Goal: Task Accomplishment & Management: Manage account settings

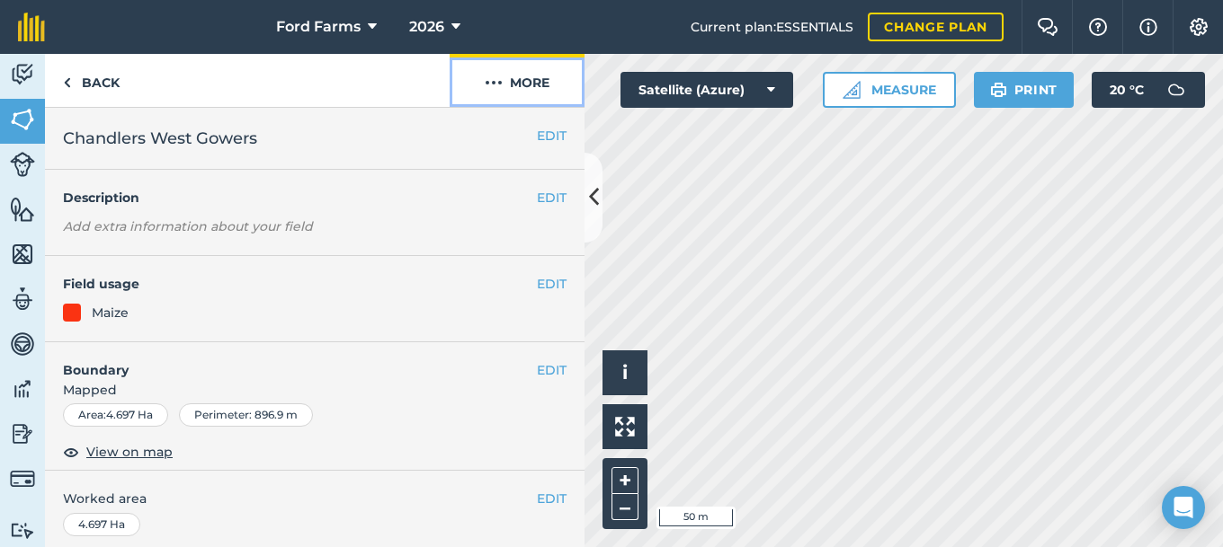
click at [533, 85] on button "More" at bounding box center [517, 80] width 135 height 53
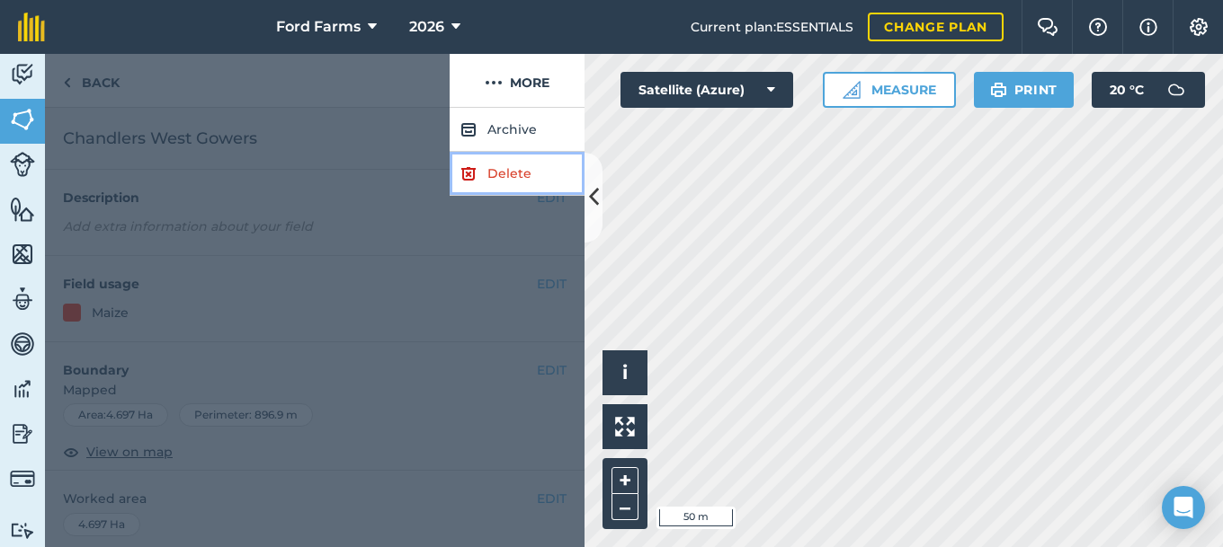
click at [519, 174] on link "Delete" at bounding box center [517, 174] width 135 height 44
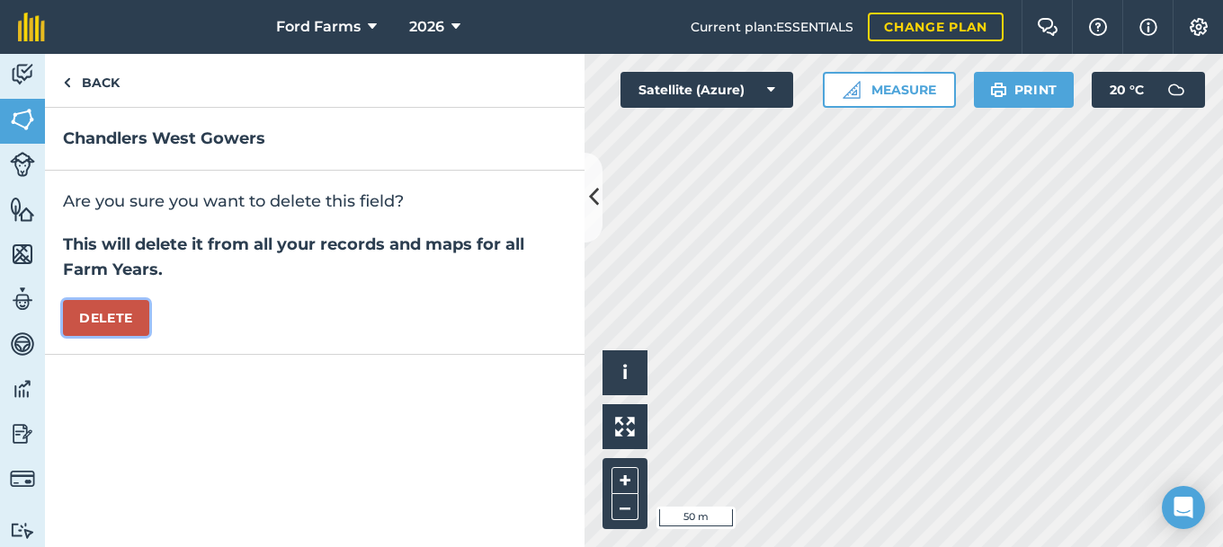
click at [110, 311] on button "Delete" at bounding box center [106, 318] width 86 height 36
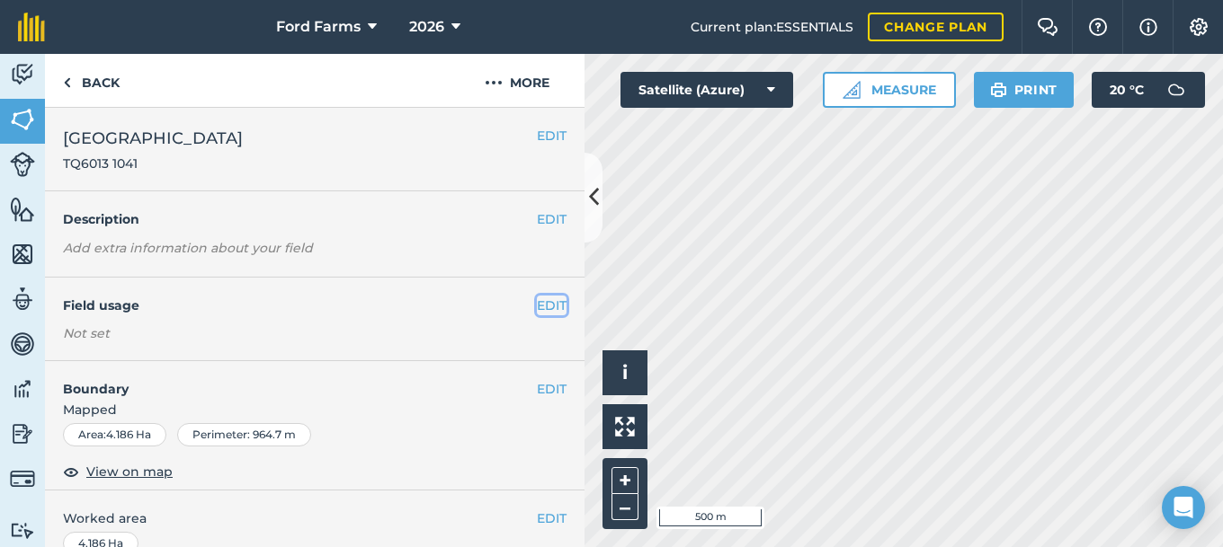
click at [553, 302] on button "EDIT" at bounding box center [552, 306] width 30 height 20
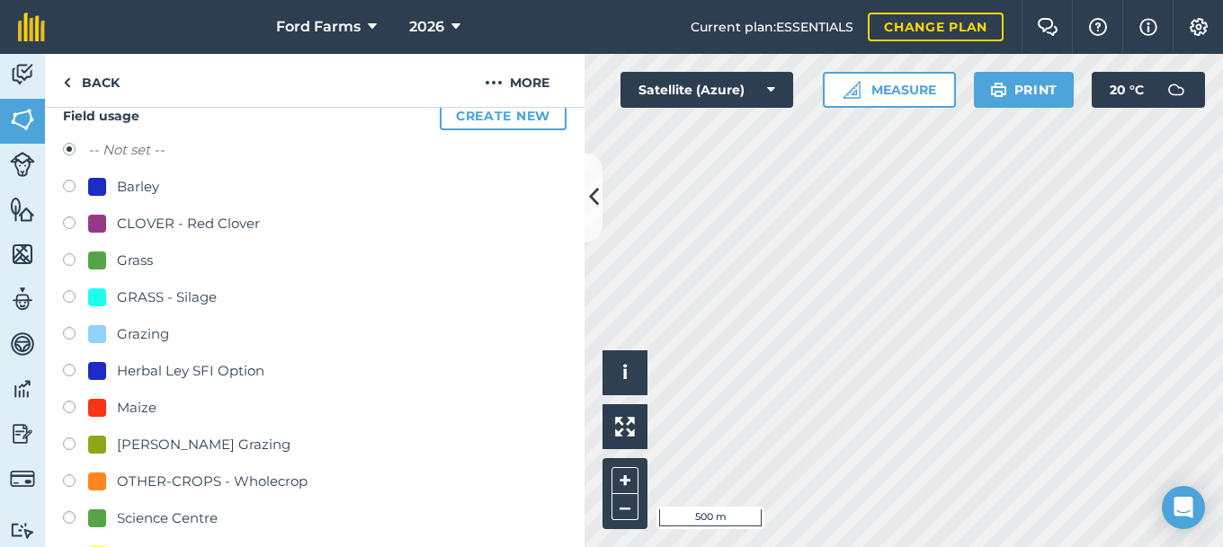
scroll to position [291, 0]
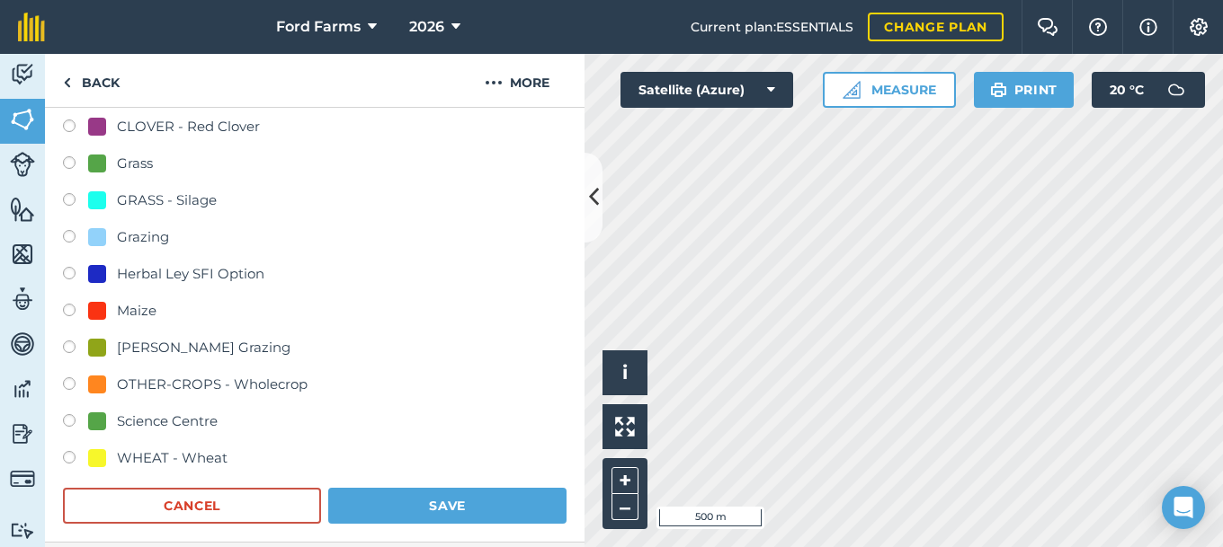
click at [121, 207] on div "GRASS - Silage" at bounding box center [167, 201] width 100 height 22
radio input "true"
radio input "false"
click at [409, 493] on button "Save" at bounding box center [447, 506] width 238 height 36
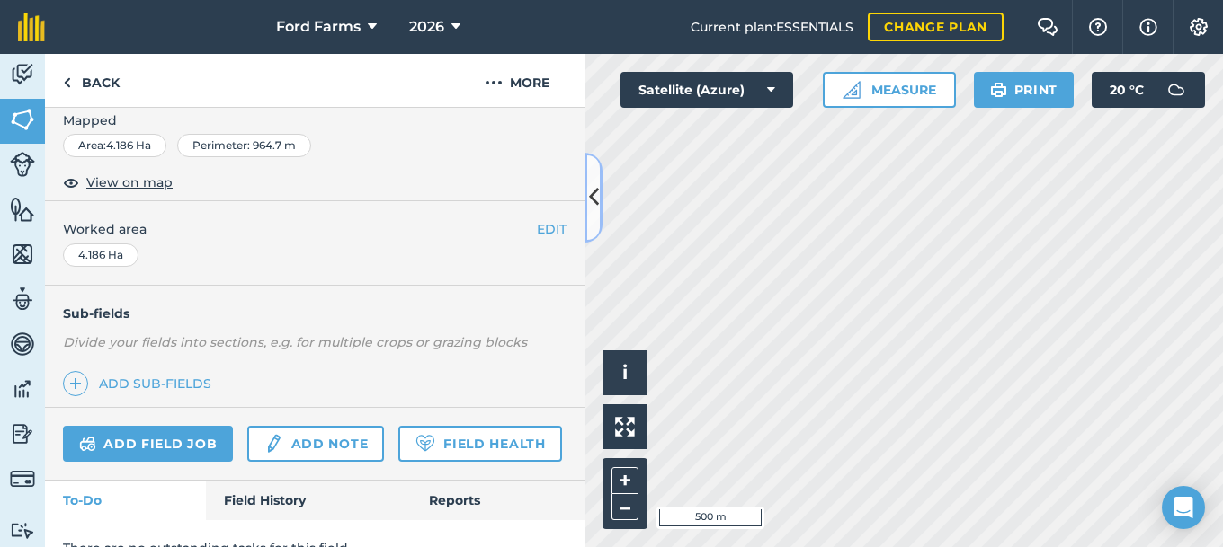
click at [588, 212] on button at bounding box center [593, 198] width 18 height 90
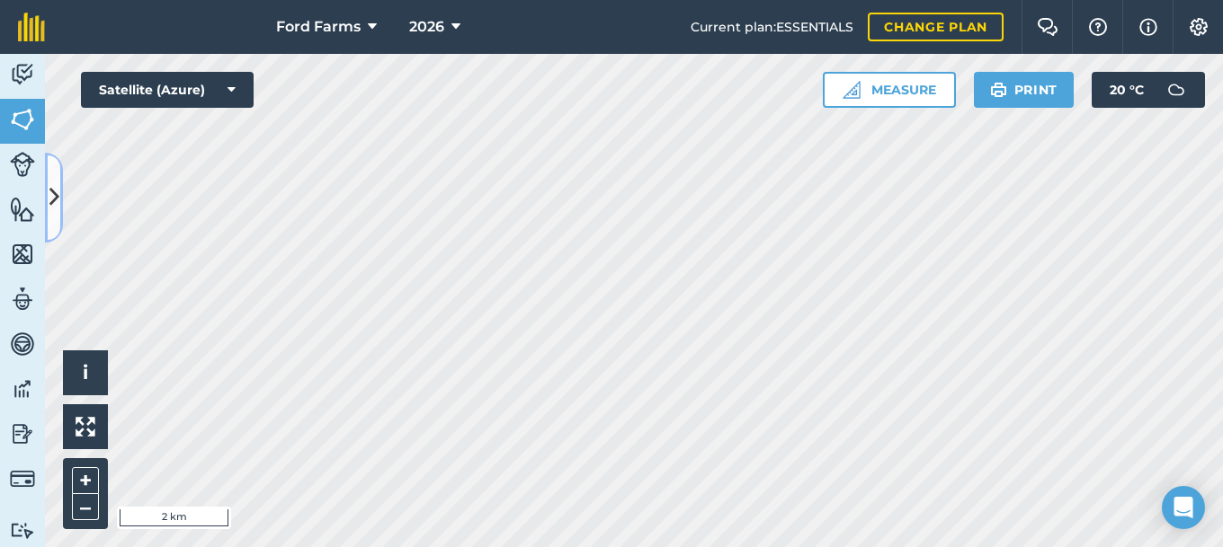
click at [55, 187] on icon at bounding box center [54, 197] width 10 height 31
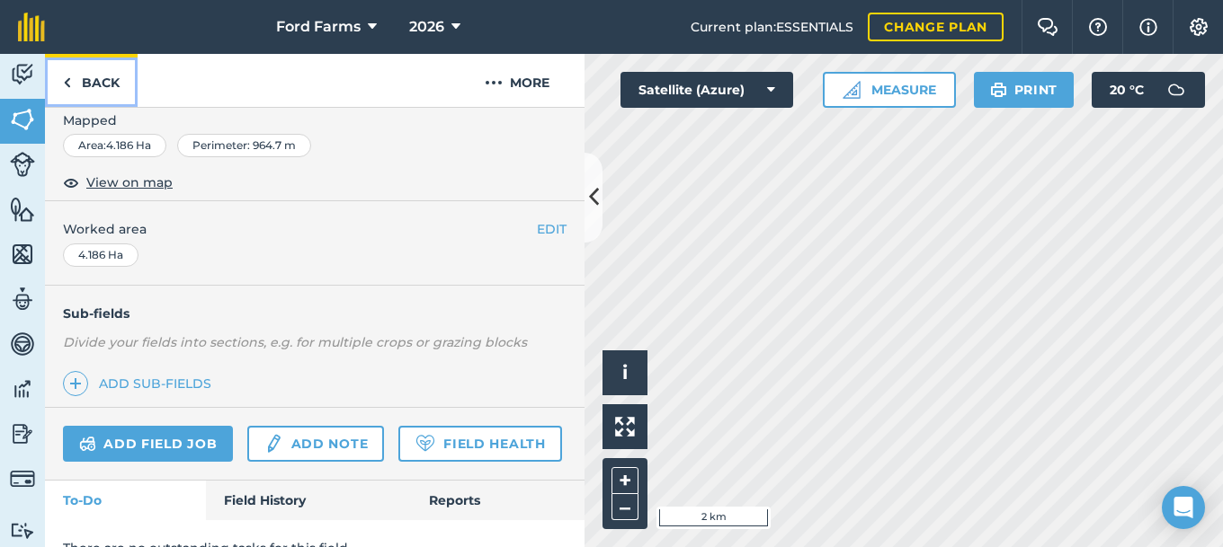
click at [91, 85] on link "Back" at bounding box center [91, 80] width 93 height 53
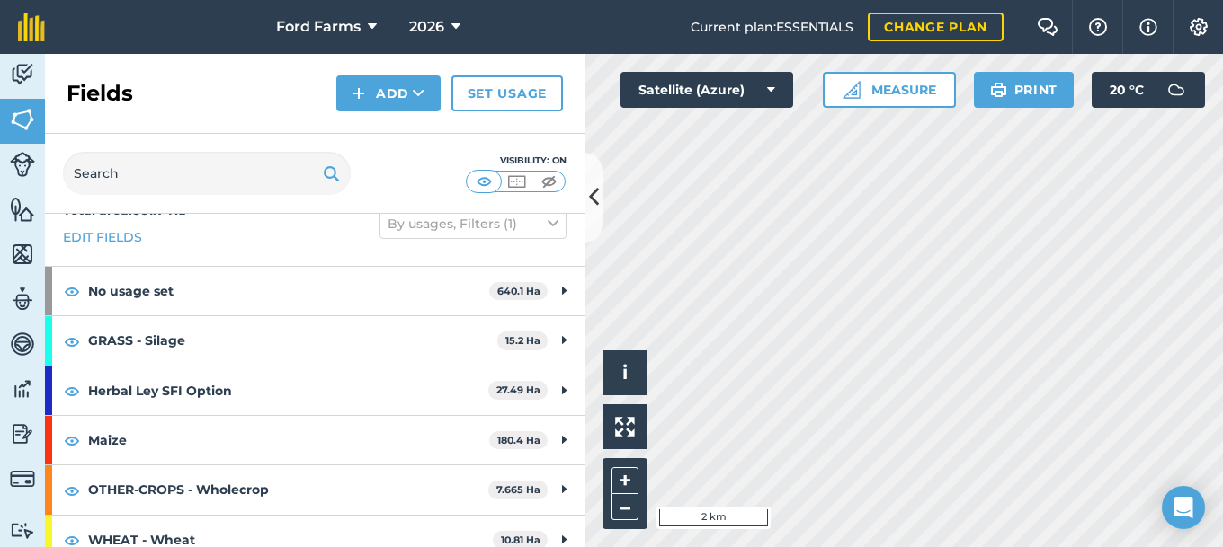
scroll to position [49, 0]
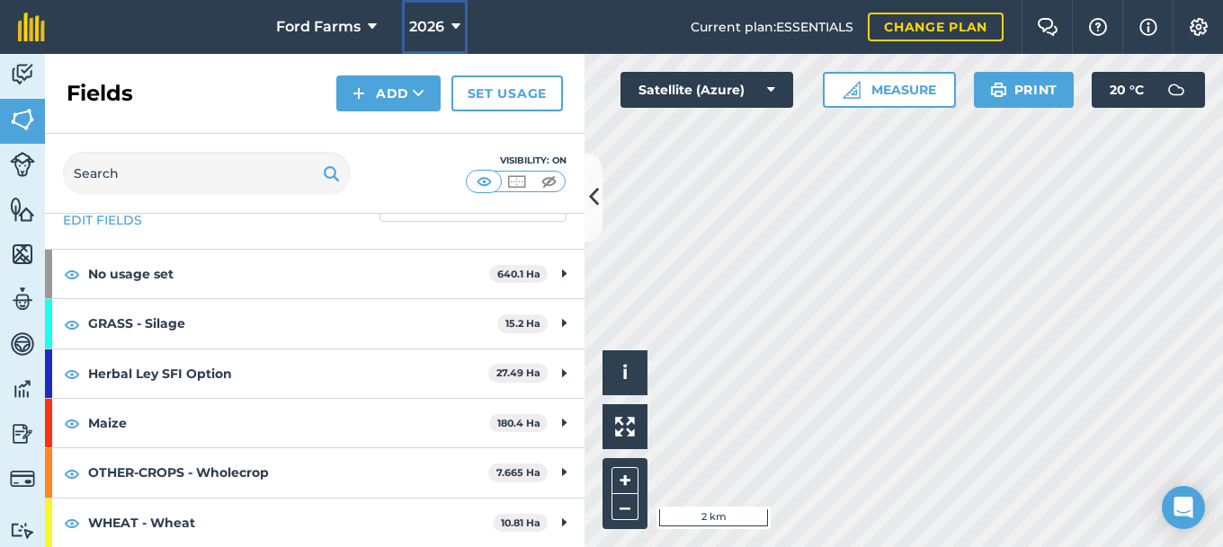
click at [441, 30] on span "2026" at bounding box center [426, 27] width 35 height 22
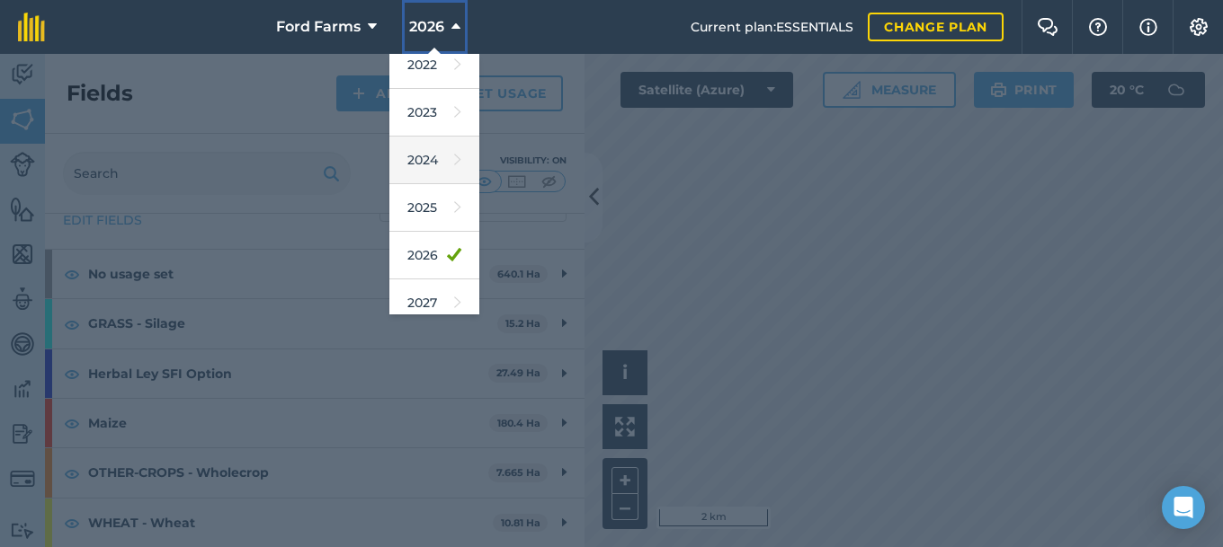
scroll to position [263, 0]
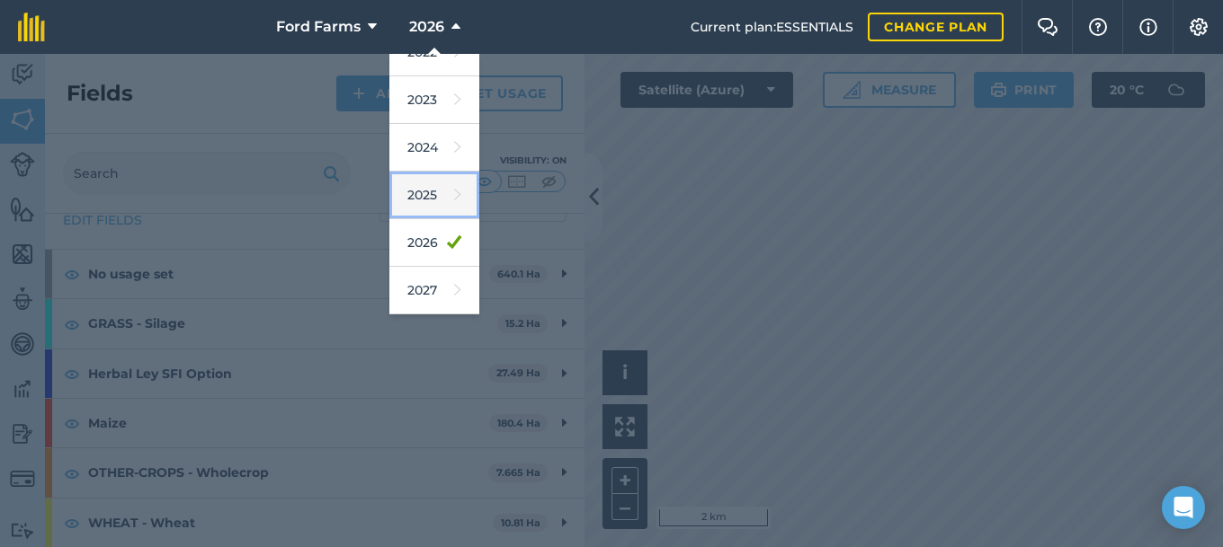
click at [433, 199] on link "2025" at bounding box center [434, 196] width 90 height 48
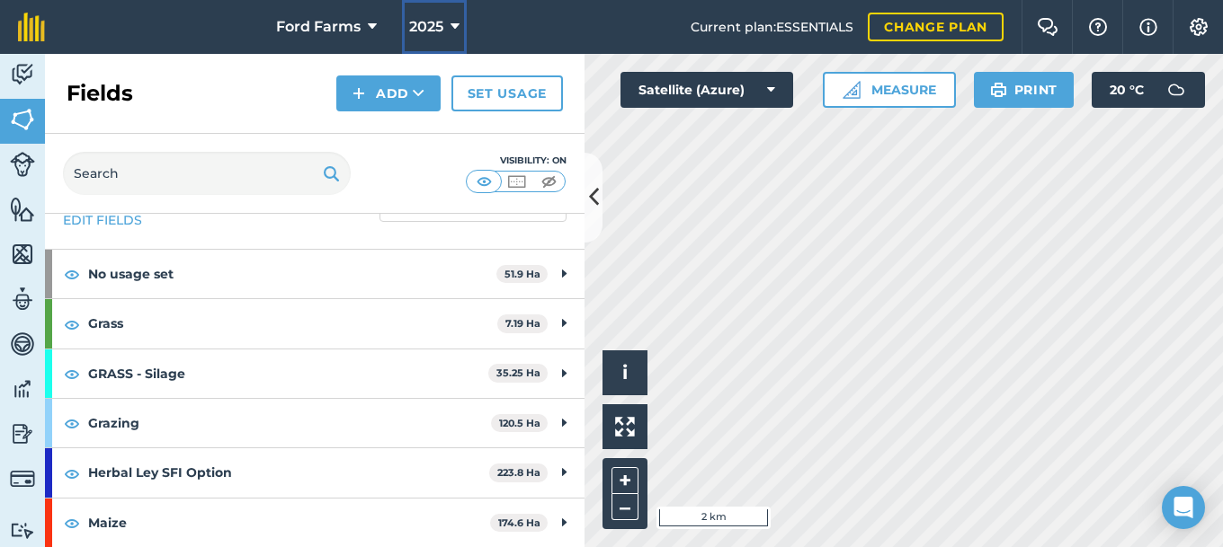
click at [410, 23] on span "2025" at bounding box center [426, 27] width 34 height 22
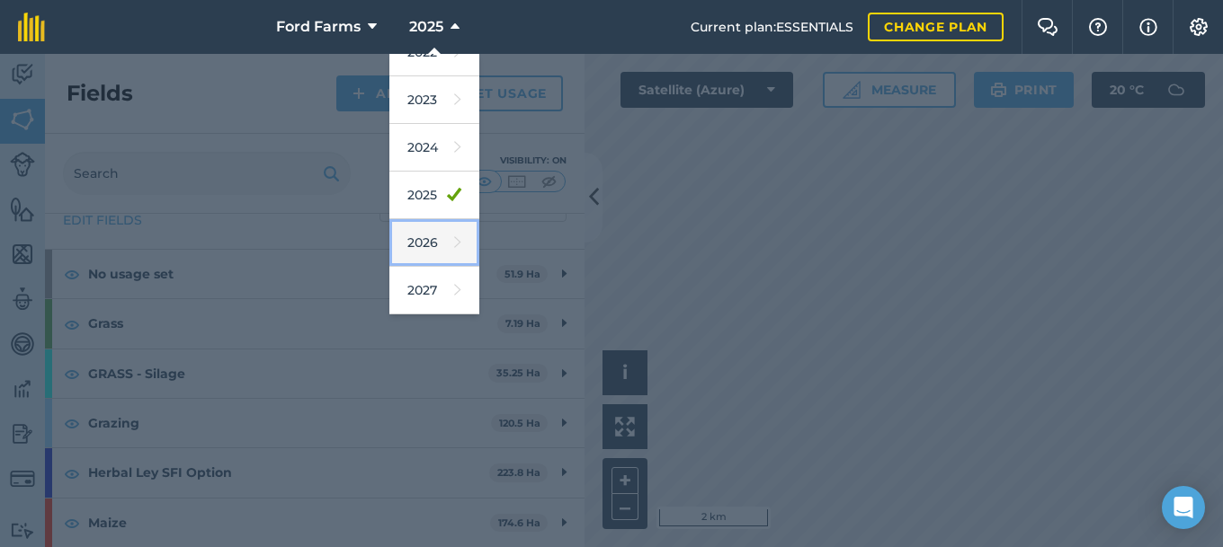
click at [446, 234] on link "2026" at bounding box center [434, 243] width 90 height 48
